Goal: Task Accomplishment & Management: Use online tool/utility

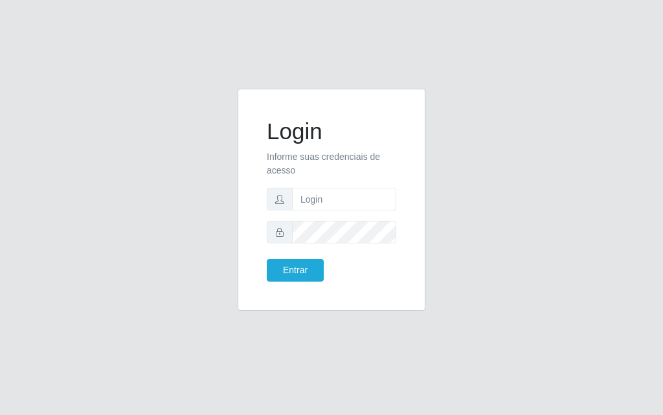
click at [333, 213] on form "Login Informe suas credenciais de acesso Entrar" at bounding box center [331, 200] width 129 height 164
click at [330, 192] on input "text" at bounding box center [344, 199] width 104 height 23
type input "[PERSON_NAME]"
click at [346, 265] on div "Entrar" at bounding box center [331, 270] width 149 height 23
click at [300, 262] on button "Entrar" at bounding box center [295, 270] width 57 height 23
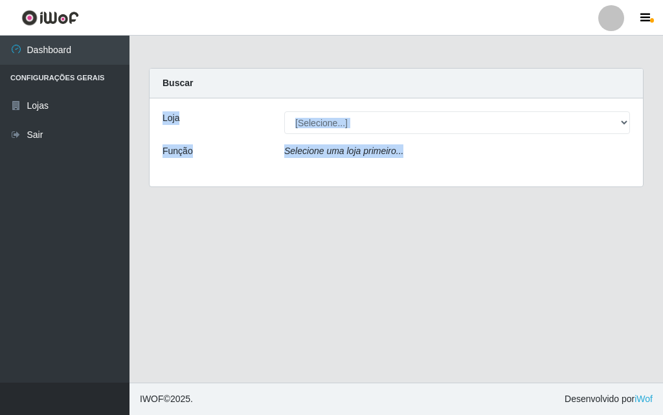
drag, startPoint x: 662, startPoint y: 75, endPoint x: 662, endPoint y: 205, distance: 130.1
click at [662, 205] on main "Carregando... Buscar Loja [Selecione...] Divino Fogão - Campina Grande Função S…" at bounding box center [395, 209] width 533 height 347
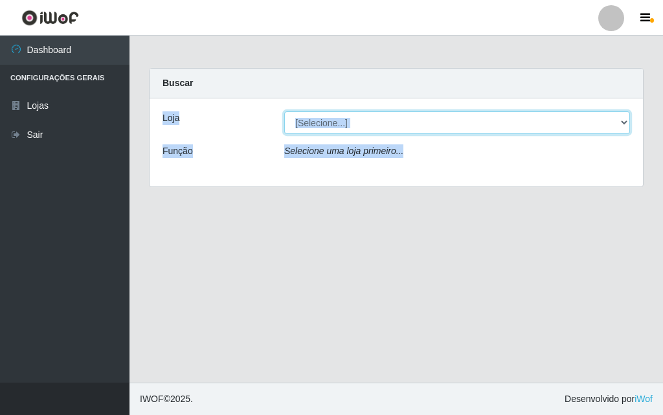
click at [595, 132] on select "[Selecione...] Divino Fogão - [GEOGRAPHIC_DATA]" at bounding box center [457, 122] width 346 height 23
select select "499"
click at [284, 111] on select "[Selecione...] Divino Fogão - [GEOGRAPHIC_DATA]" at bounding box center [457, 122] width 346 height 23
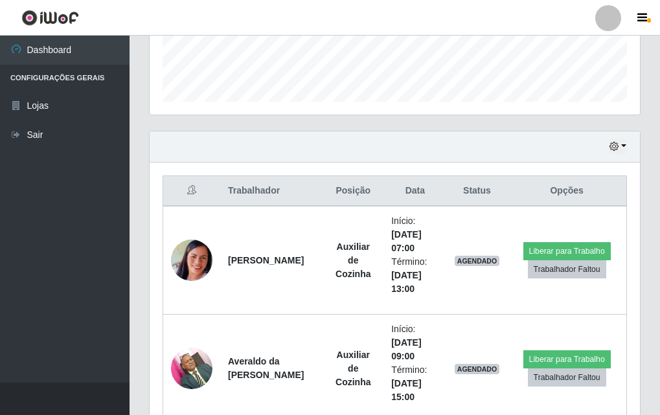
scroll to position [372, 0]
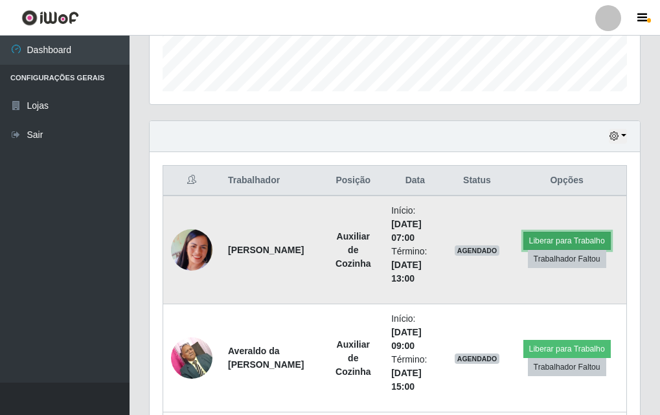
click at [564, 245] on button "Liberar para Trabalho" at bounding box center [566, 241] width 87 height 18
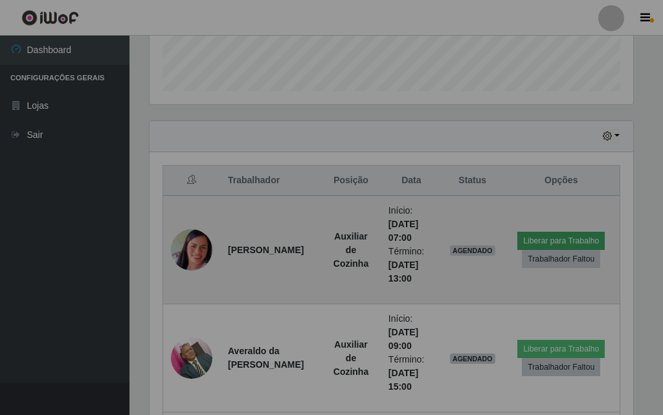
scroll to position [269, 490]
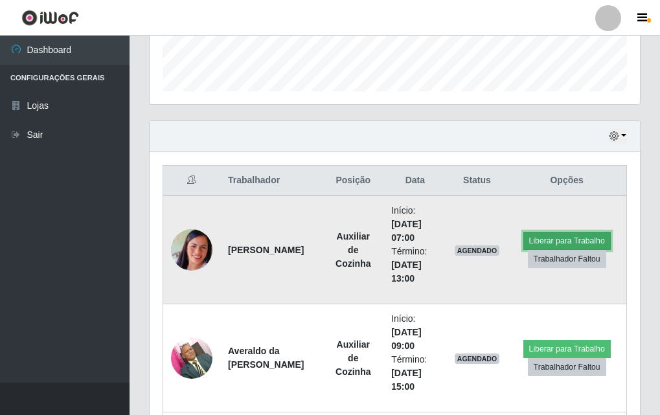
click at [568, 238] on button "Liberar para Trabalho" at bounding box center [566, 241] width 87 height 18
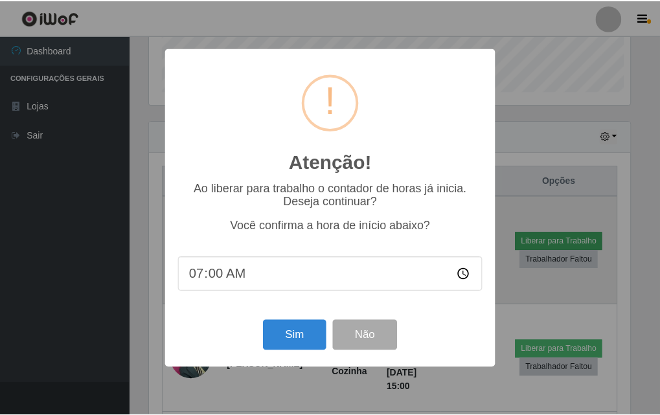
scroll to position [269, 484]
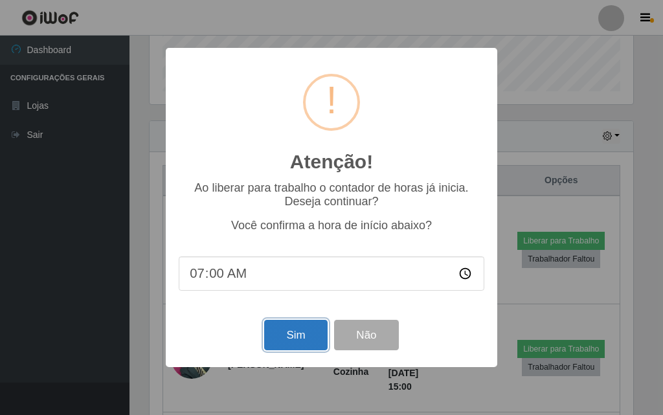
click at [298, 334] on button "Sim" at bounding box center [295, 335] width 63 height 30
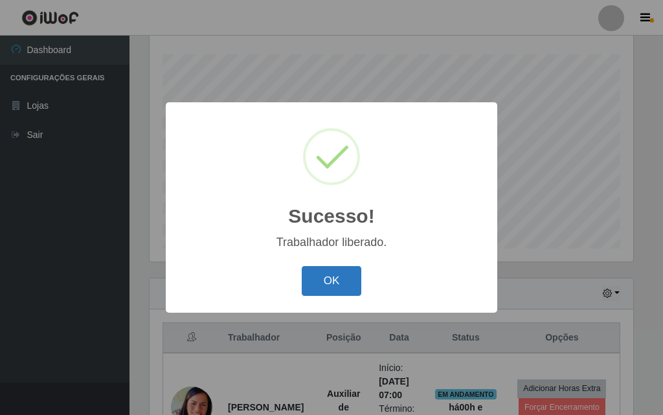
click at [344, 285] on button "OK" at bounding box center [332, 281] width 60 height 30
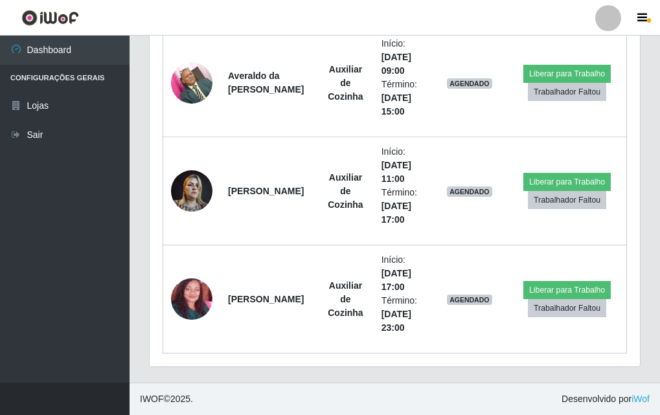
scroll to position [582, 0]
